Goal: Browse casually: Explore the website without a specific task or goal

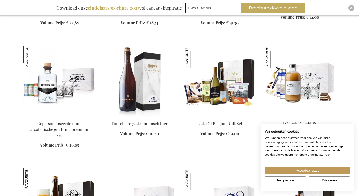
scroll to position [607, 0]
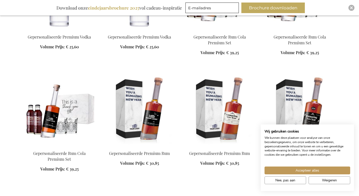
scroll to position [2563, 0]
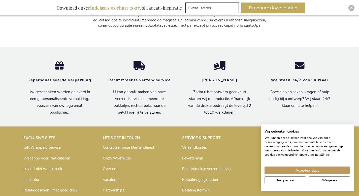
scroll to position [3768, 0]
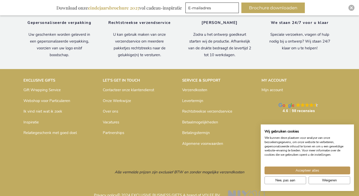
click at [116, 109] on link "Over ons" at bounding box center [110, 111] width 15 height 5
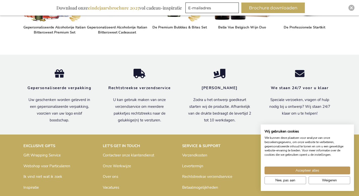
scroll to position [389, 0]
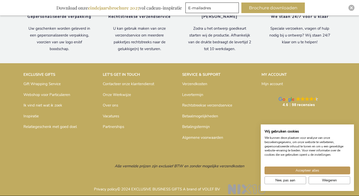
click at [120, 124] on link "Partnerships" at bounding box center [113, 126] width 21 height 5
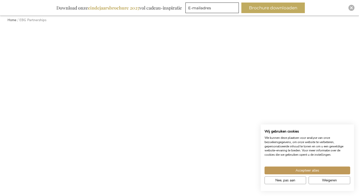
scroll to position [70, 0]
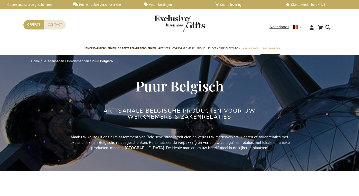
scroll to position [688, 0]
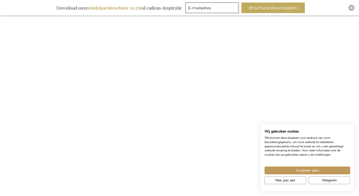
scroll to position [298, 0]
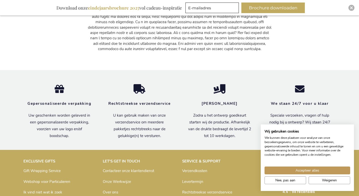
scroll to position [3599, 0]
